Goal: Use online tool/utility: Utilize a website feature to perform a specific function

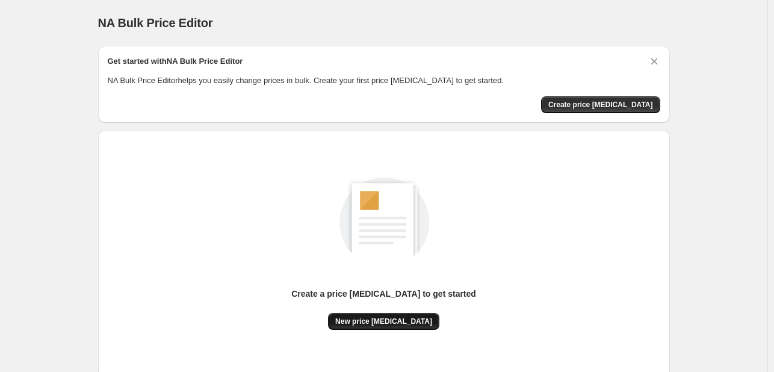
click at [399, 317] on span "New price [MEDICAL_DATA]" at bounding box center [383, 322] width 97 height 10
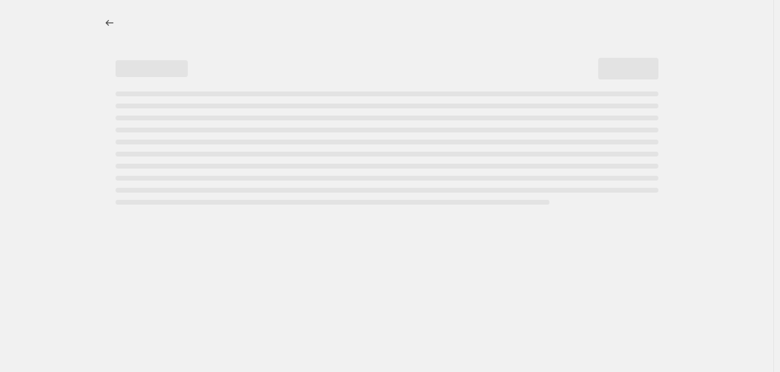
select select "percentage"
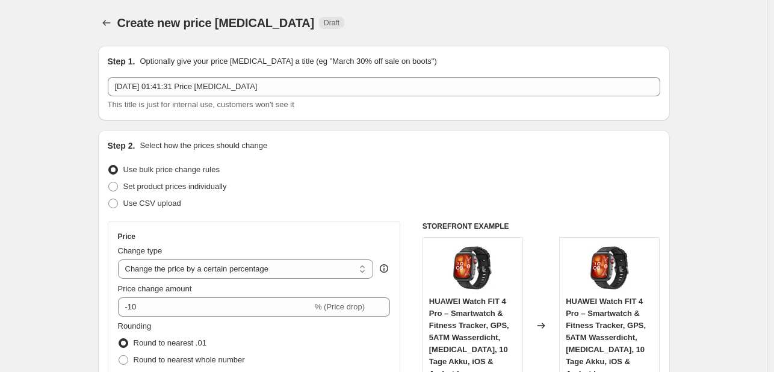
scroll to position [120, 0]
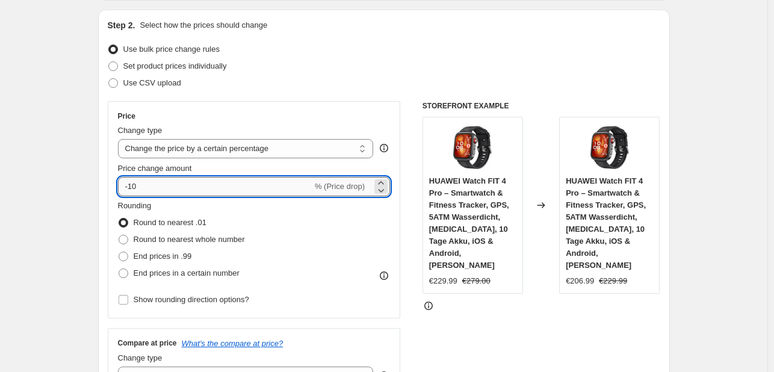
click at [217, 179] on input "-10" at bounding box center [215, 186] width 194 height 19
type input "-1"
type input "-30"
click at [259, 134] on div "Change type" at bounding box center [246, 131] width 256 height 12
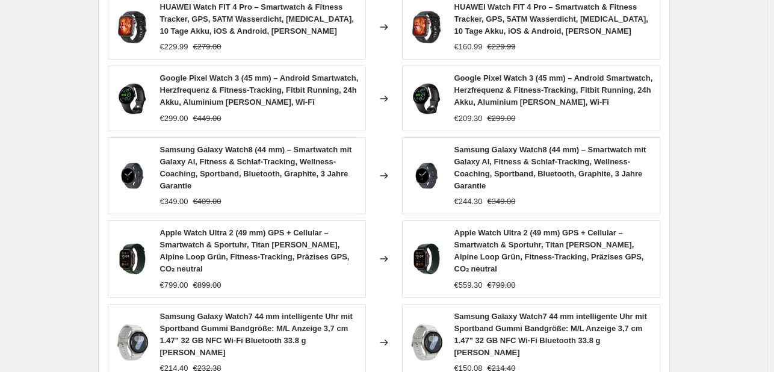
scroll to position [922, 0]
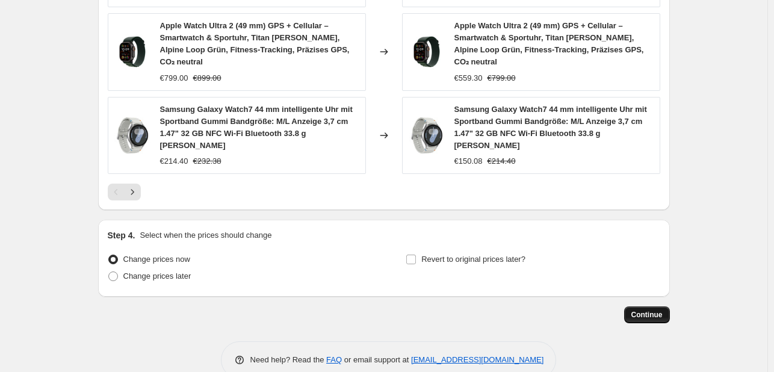
click at [649, 310] on span "Continue" at bounding box center [647, 315] width 31 height 10
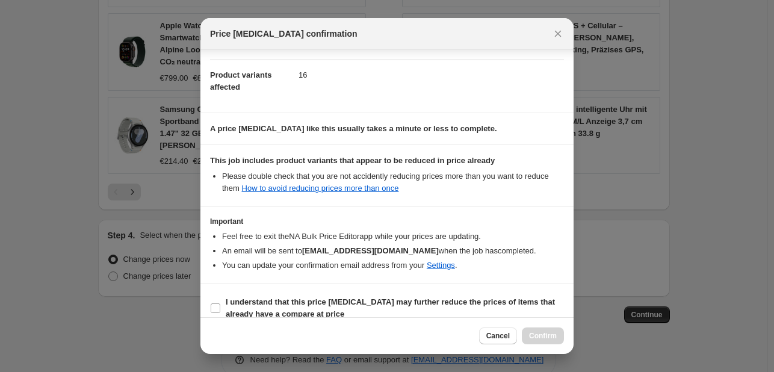
scroll to position [134, 0]
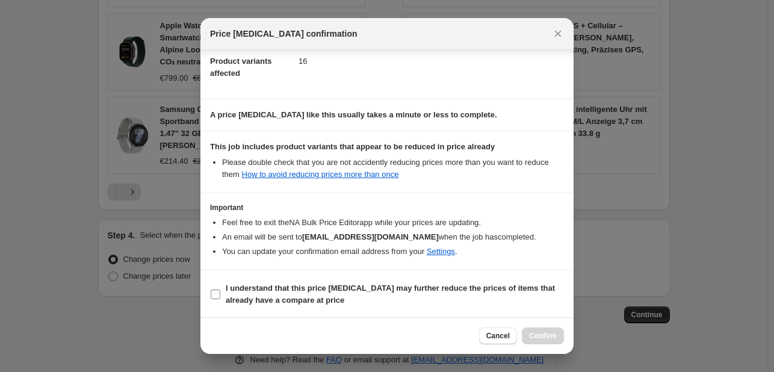
click at [396, 287] on b "I understand that this price [MEDICAL_DATA] may further reduce the prices of it…" at bounding box center [390, 294] width 329 height 21
click at [220, 290] on input "I understand that this price [MEDICAL_DATA] may further reduce the prices of it…" at bounding box center [216, 295] width 10 height 10
checkbox input "true"
click at [544, 335] on span "Confirm" at bounding box center [543, 336] width 28 height 10
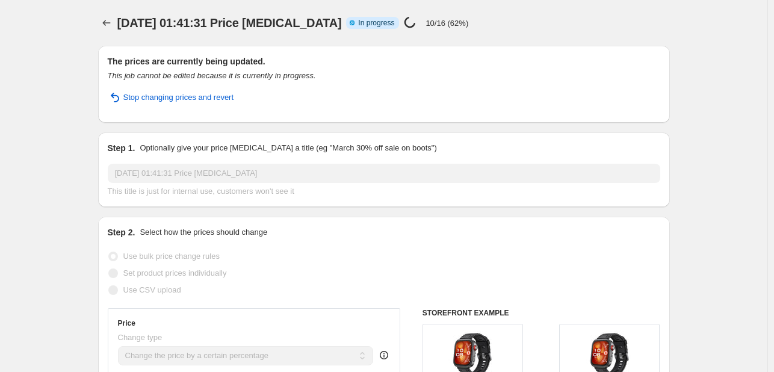
select select "percentage"
